Goal: Register for event/course

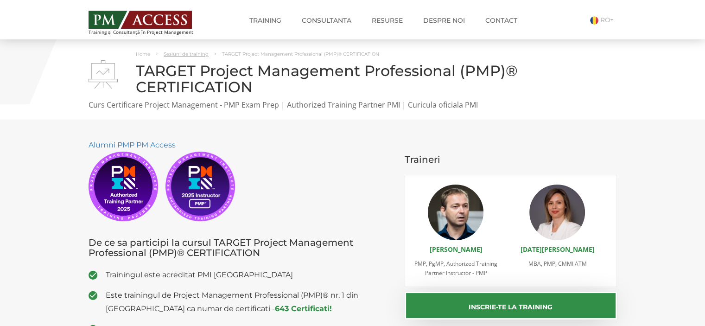
click at [178, 55] on link "Sesiuni de training" at bounding box center [186, 54] width 45 height 6
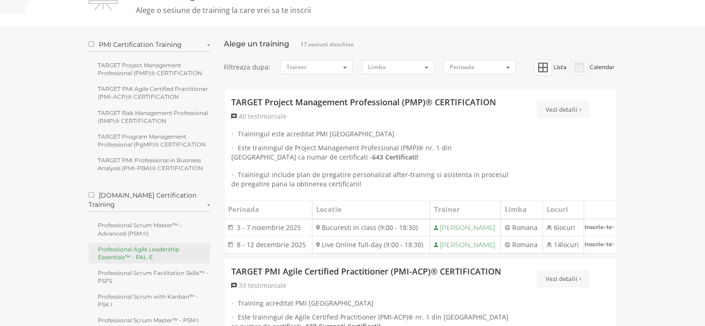
scroll to position [93, 0]
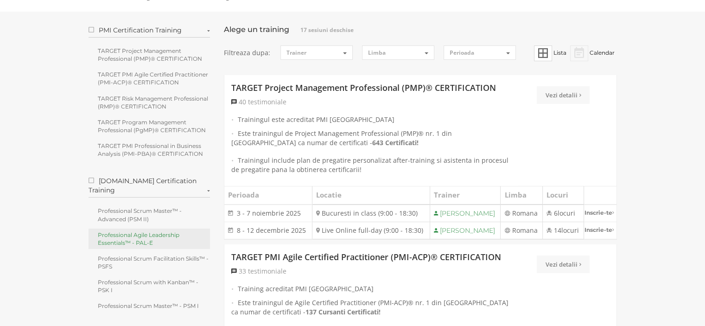
click at [142, 231] on link "Professional Agile Leadership Essentials™ - PAL-E" at bounding box center [149, 238] width 122 height 20
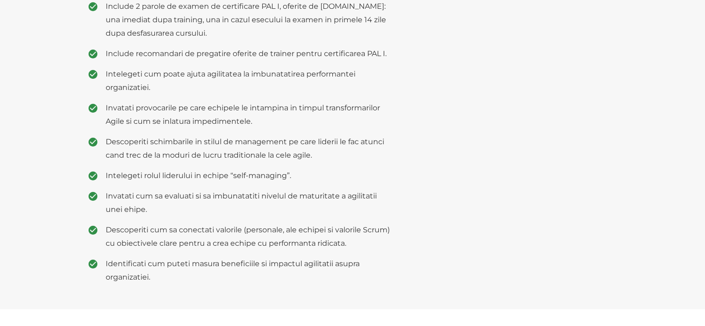
scroll to position [371, 0]
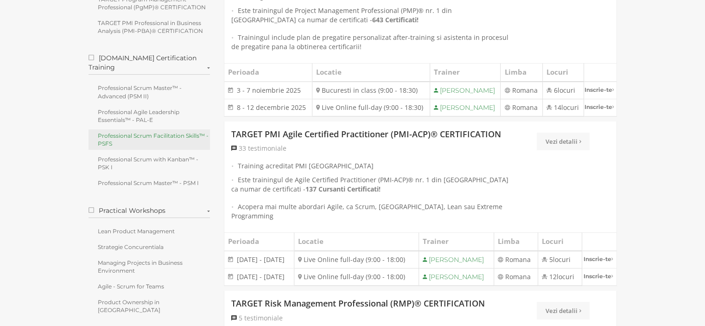
scroll to position [232, 0]
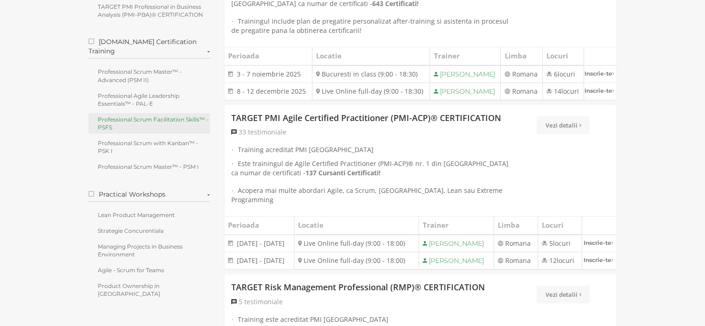
click at [133, 116] on link "Professional Scrum Facilitation Skills™ - PSFS" at bounding box center [149, 123] width 122 height 20
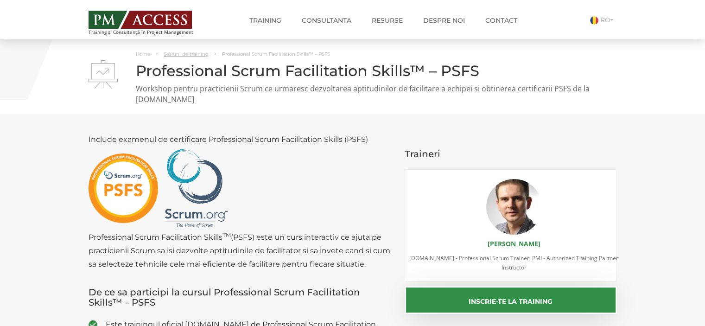
click at [174, 55] on link "Sesiuni de training" at bounding box center [186, 54] width 45 height 6
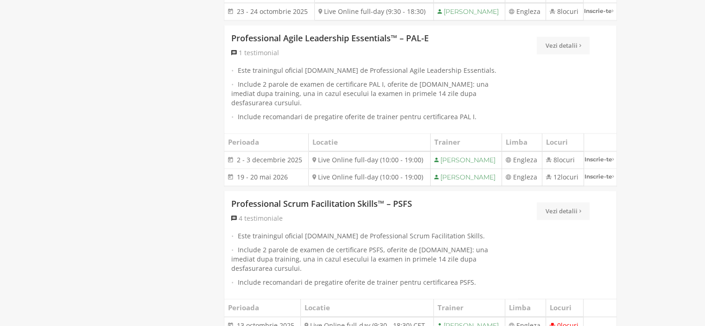
scroll to position [1158, 0]
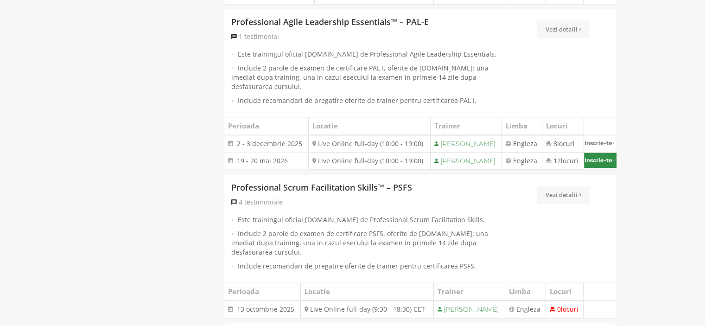
click at [594, 152] on link "Inscrie-te" at bounding box center [600, 159] width 32 height 15
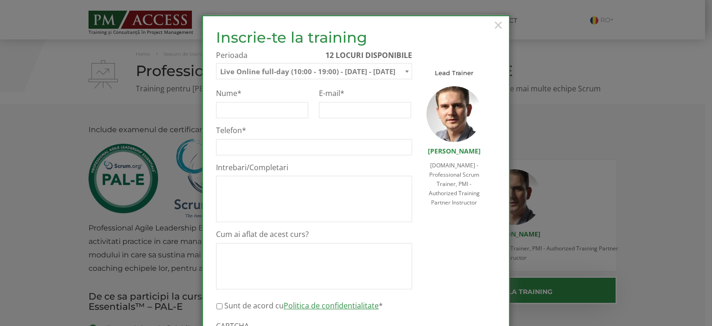
select select "Live Online full-day (10:00 - 19:00) - [DATE] - [DATE]"
click at [495, 26] on span "×" at bounding box center [498, 24] width 12 height 25
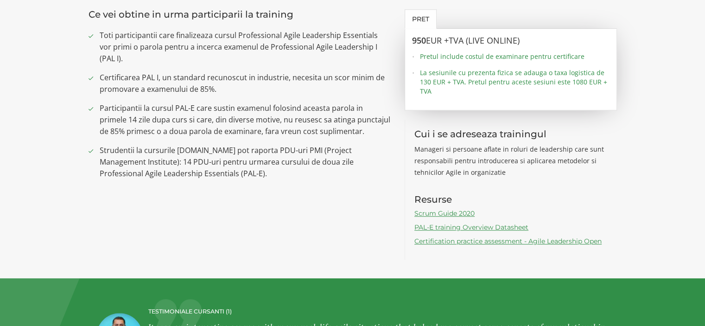
scroll to position [788, 0]
